Goal: Transaction & Acquisition: Obtain resource

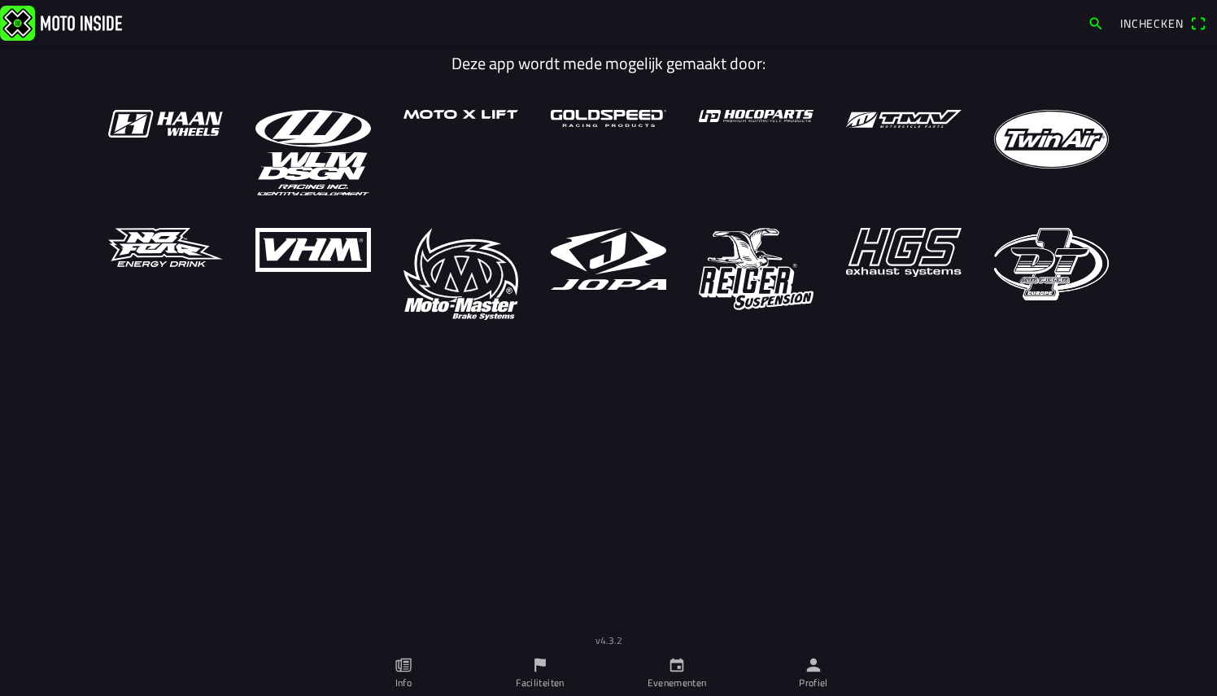
click at [677, 666] on icon "calendar" at bounding box center [677, 665] width 18 height 18
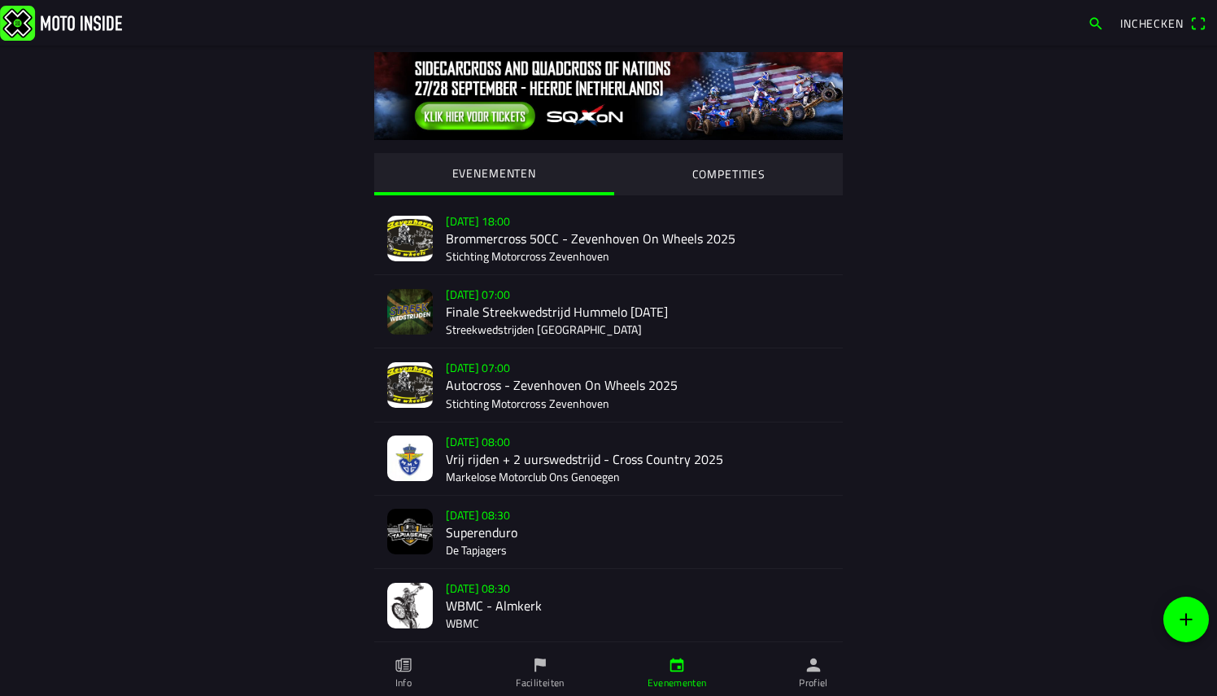
click at [412, 594] on img at bounding box center [410, 606] width 46 height 46
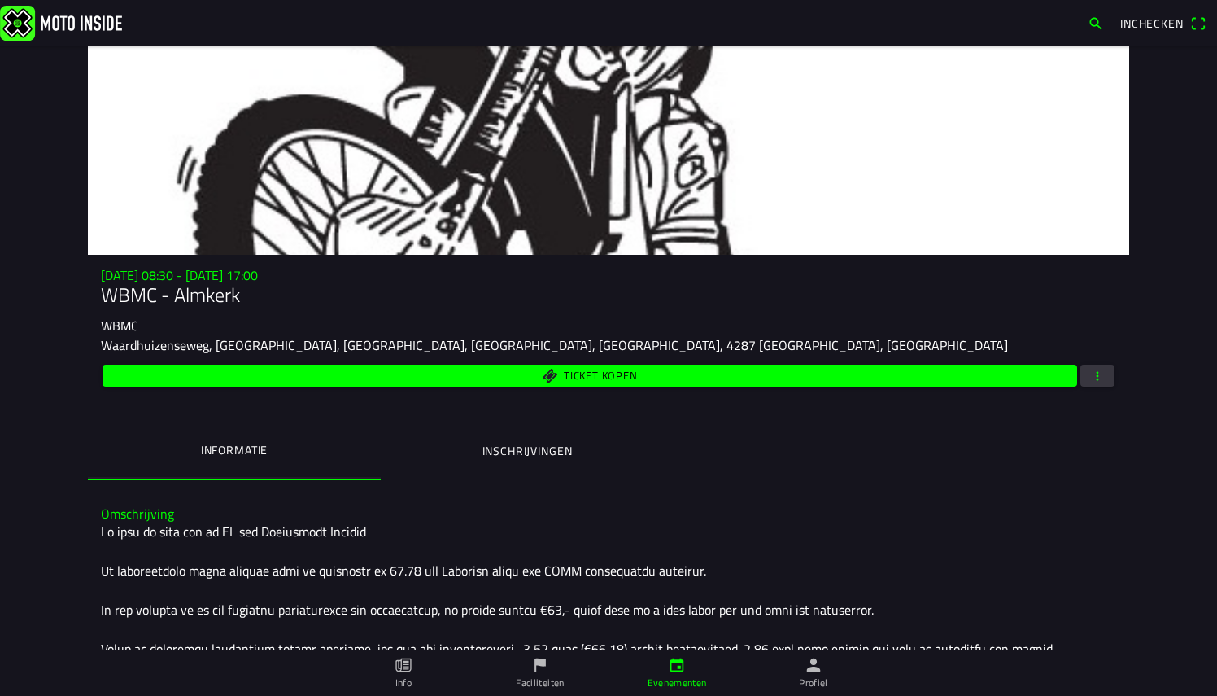
click at [522, 447] on ion-label "Inschrijvingen" at bounding box center [528, 451] width 90 height 18
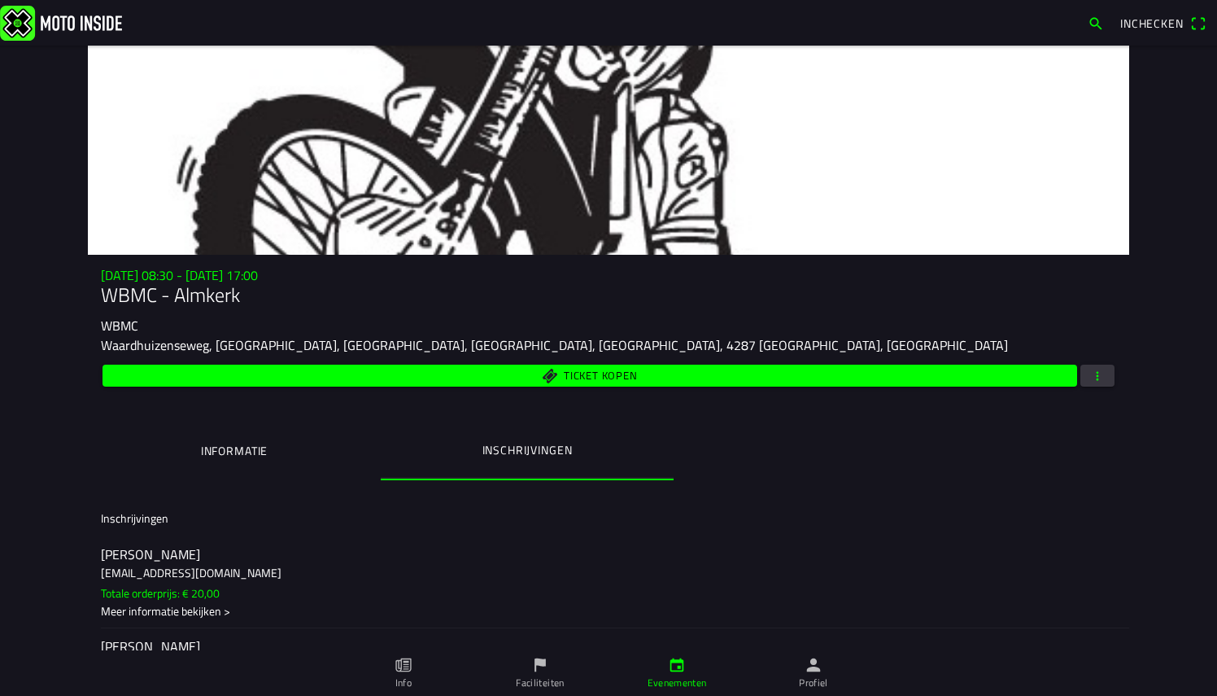
click at [1090, 379] on span "button" at bounding box center [1097, 376] width 15 height 22
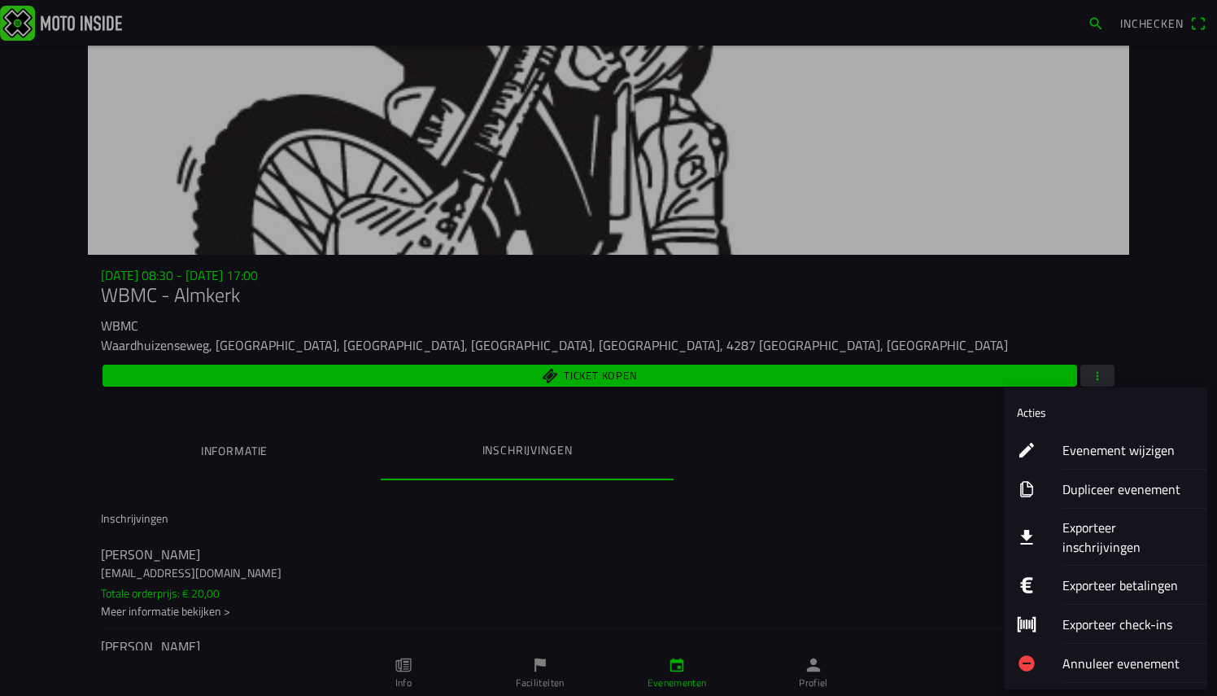
click at [1102, 534] on ion-label "Exporteer inschrijvingen" at bounding box center [1129, 537] width 132 height 39
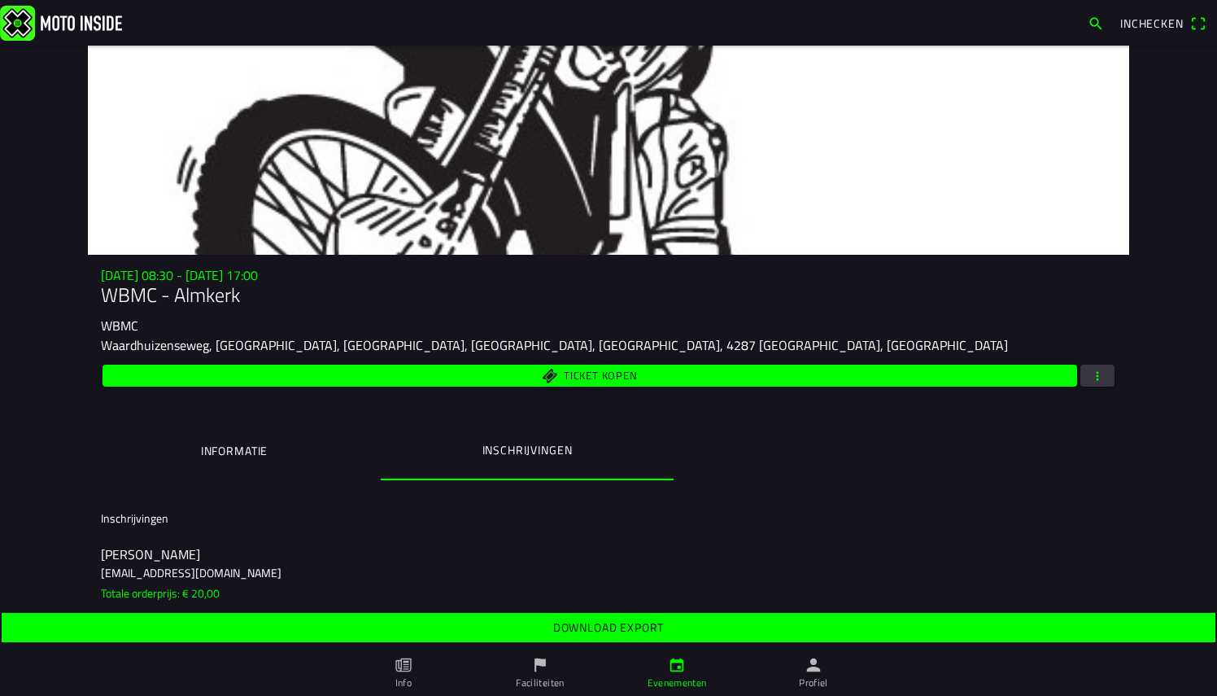
click at [0, 0] on slot "Download export" at bounding box center [0, 0] width 0 height 0
